Goal: Transaction & Acquisition: Purchase product/service

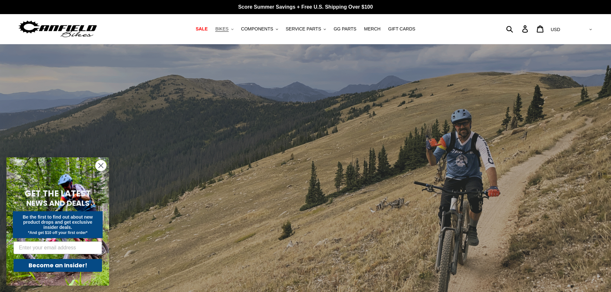
click at [234, 30] on icon ".cls-1{fill:#231f20}" at bounding box center [232, 29] width 2 height 2
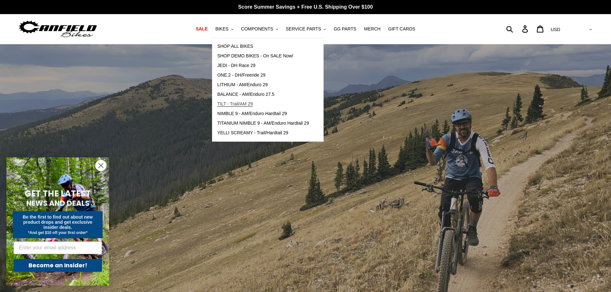
click at [242, 105] on span "TILT - Trail/AM 29" at bounding box center [235, 103] width 36 height 5
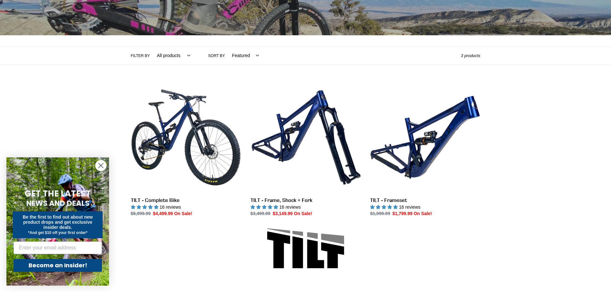
scroll to position [106, 0]
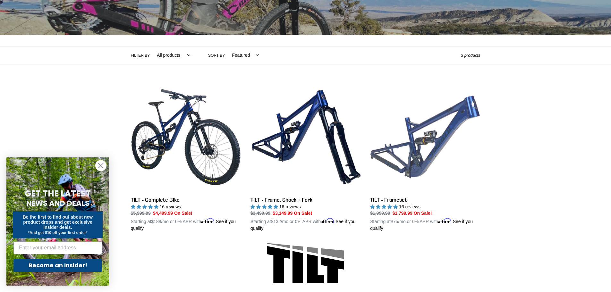
click at [439, 143] on link "TILT - Frameset" at bounding box center [425, 157] width 110 height 150
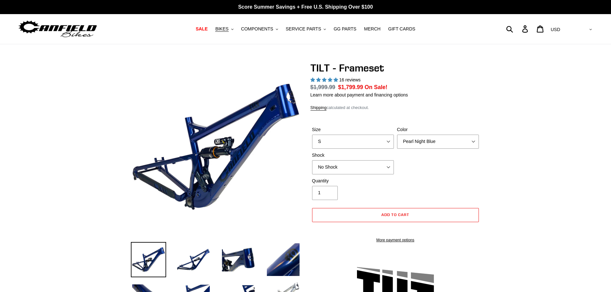
select select "highest-rating"
click at [387, 142] on select "S M L XL" at bounding box center [353, 142] width 82 height 14
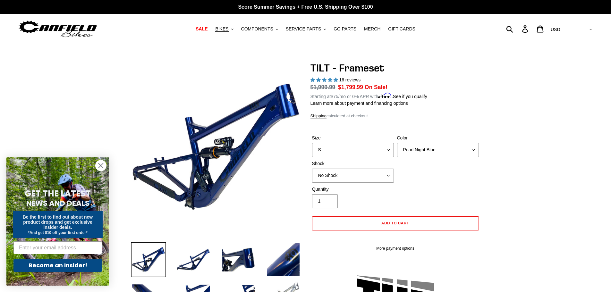
click at [312, 143] on select "S M L XL" at bounding box center [353, 150] width 82 height 14
click at [388, 148] on select "S M L XL" at bounding box center [353, 150] width 82 height 14
select select "M"
click at [312, 143] on select "S M L XL" at bounding box center [353, 150] width 82 height 14
click at [372, 178] on select "No Shock Cane Creek DB Kitsuma Air RockShox Deluxe Ultimate Fox FLOAT X EXT Sto…" at bounding box center [353, 176] width 82 height 14
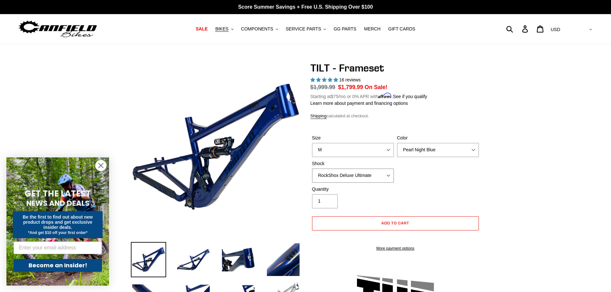
click at [312, 169] on select "No Shock Cane Creek DB Kitsuma Air RockShox Deluxe Ultimate Fox FLOAT X EXT Sto…" at bounding box center [353, 176] width 82 height 14
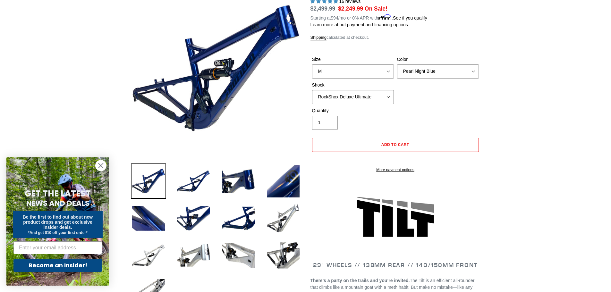
scroll to position [81, 0]
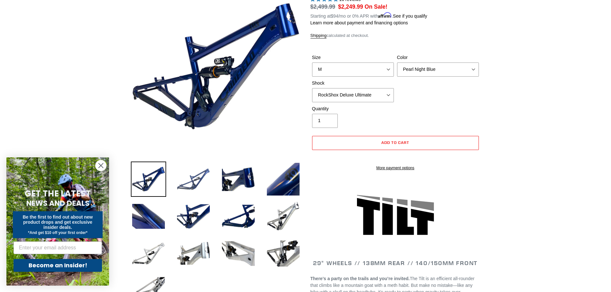
click at [199, 178] on img at bounding box center [193, 179] width 35 height 35
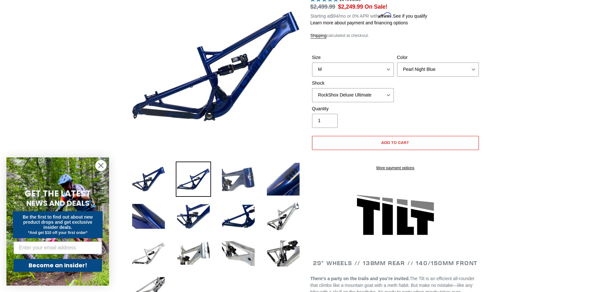
click at [248, 181] on img at bounding box center [238, 179] width 35 height 35
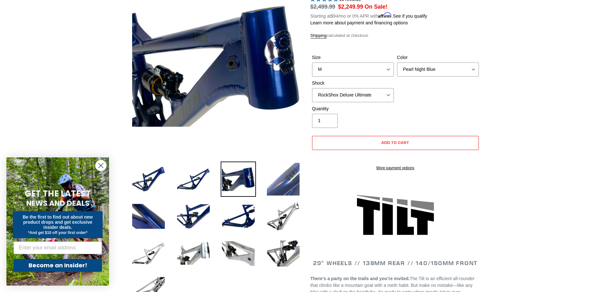
click at [290, 178] on img at bounding box center [283, 179] width 35 height 35
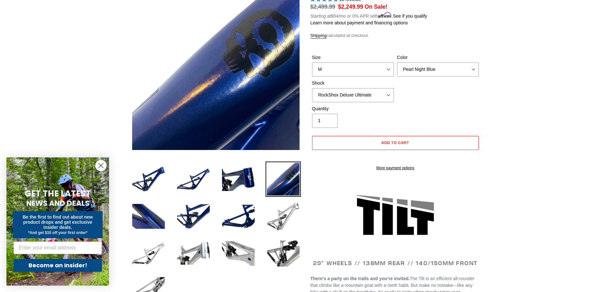
click at [285, 219] on img at bounding box center [283, 216] width 35 height 35
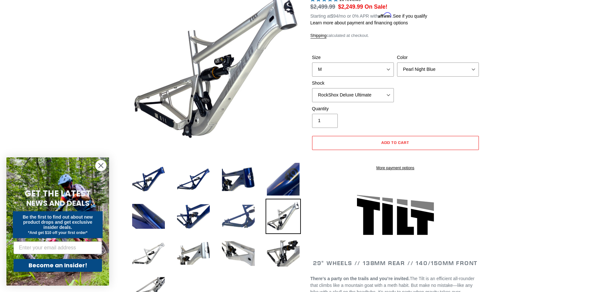
click at [250, 216] on img at bounding box center [238, 216] width 35 height 35
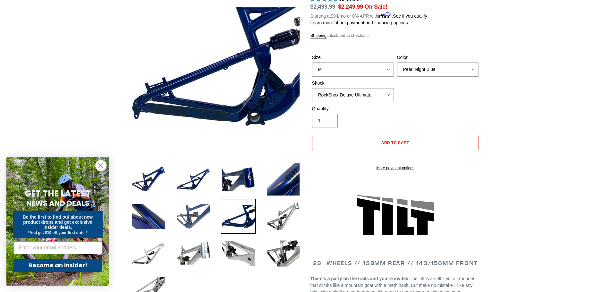
click at [204, 214] on img at bounding box center [193, 216] width 35 height 35
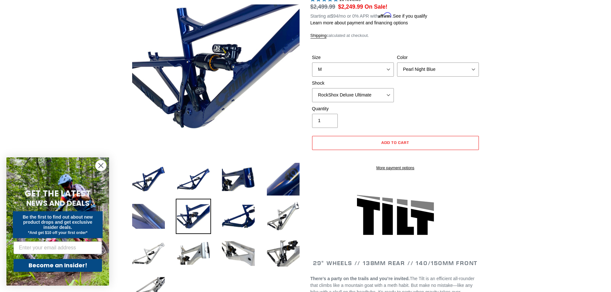
click at [158, 213] on img at bounding box center [148, 216] width 35 height 35
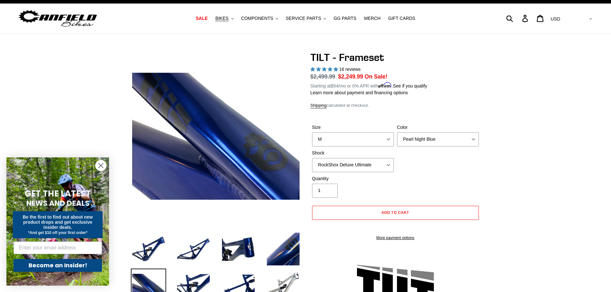
scroll to position [0, 0]
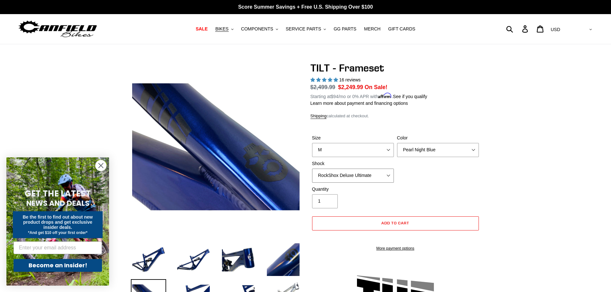
click at [388, 173] on select "No Shock Cane Creek DB Kitsuma Air RockShox Deluxe Ultimate Fox FLOAT X EXT Sto…" at bounding box center [353, 176] width 82 height 14
select select "No Shock"
click at [312, 169] on select "No Shock Cane Creek DB Kitsuma Air RockShox Deluxe Ultimate Fox FLOAT X EXT Sto…" at bounding box center [353, 176] width 82 height 14
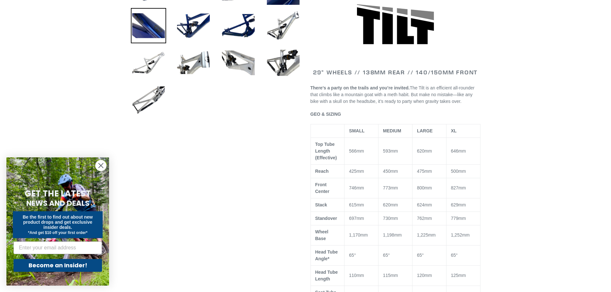
scroll to position [272, 0]
